Goal: Use online tool/utility: Utilize a website feature to perform a specific function

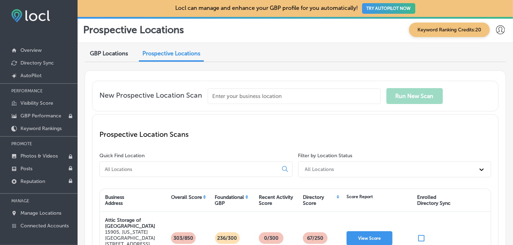
click at [230, 91] on input "text" at bounding box center [294, 96] width 173 height 16
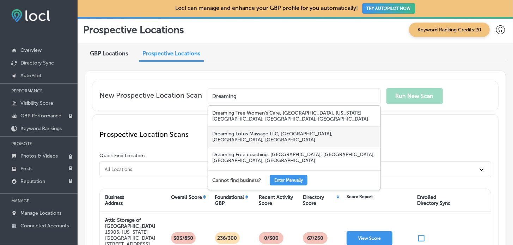
click at [253, 133] on div "Dreaming Lotus Massage LLC, [GEOGRAPHIC_DATA], [GEOGRAPHIC_DATA], [GEOGRAPHIC_D…" at bounding box center [294, 137] width 172 height 21
type input "Dreaming Lotus Massage LLC, [GEOGRAPHIC_DATA], [GEOGRAPHIC_DATA], [GEOGRAPHIC_D…"
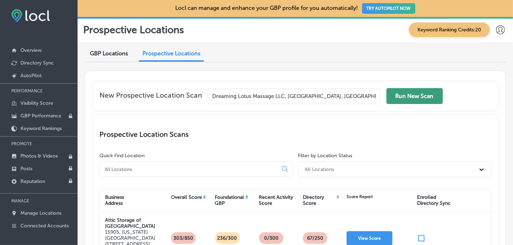
click at [403, 93] on button "Run New Scan" at bounding box center [414, 96] width 56 height 16
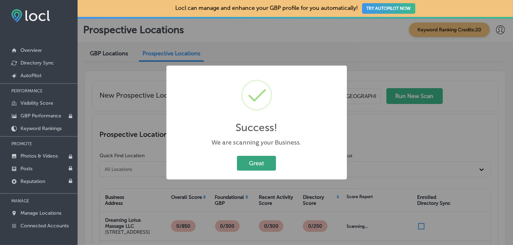
click at [251, 163] on button "Great" at bounding box center [256, 163] width 39 height 14
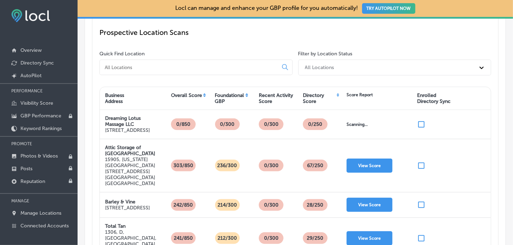
scroll to position [106, 0]
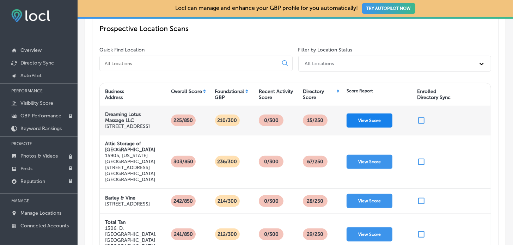
click at [357, 120] on button "View Score" at bounding box center [369, 120] width 46 height 14
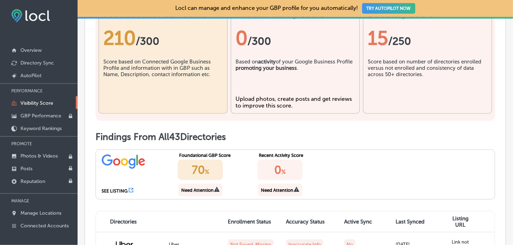
scroll to position [247, 0]
